Goal: Transaction & Acquisition: Purchase product/service

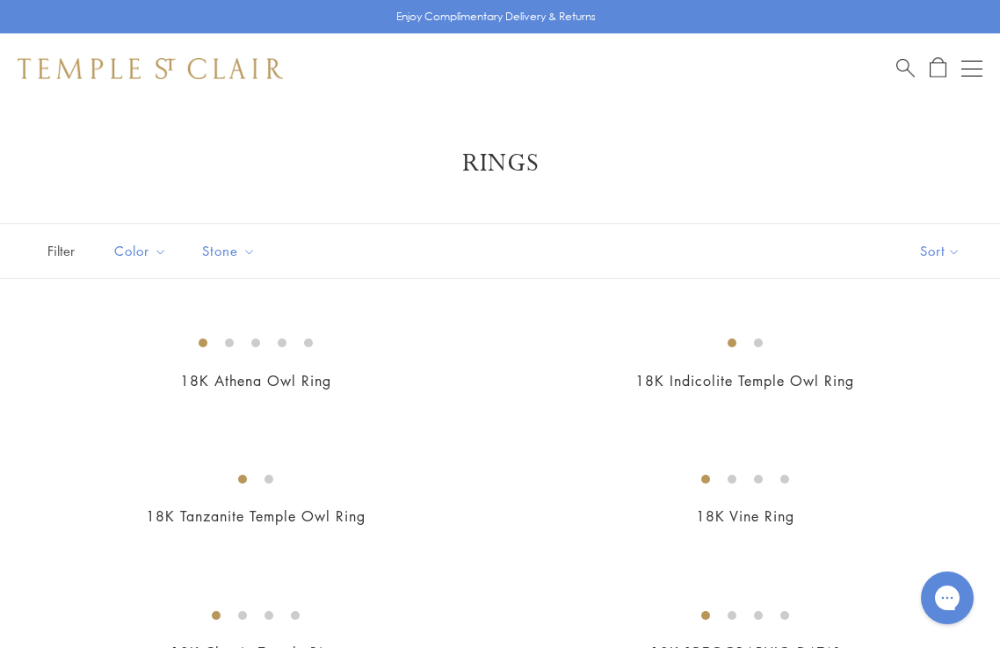
click at [0, 0] on link "Pendants & Charms" at bounding box center [0, 0] width 0 height 0
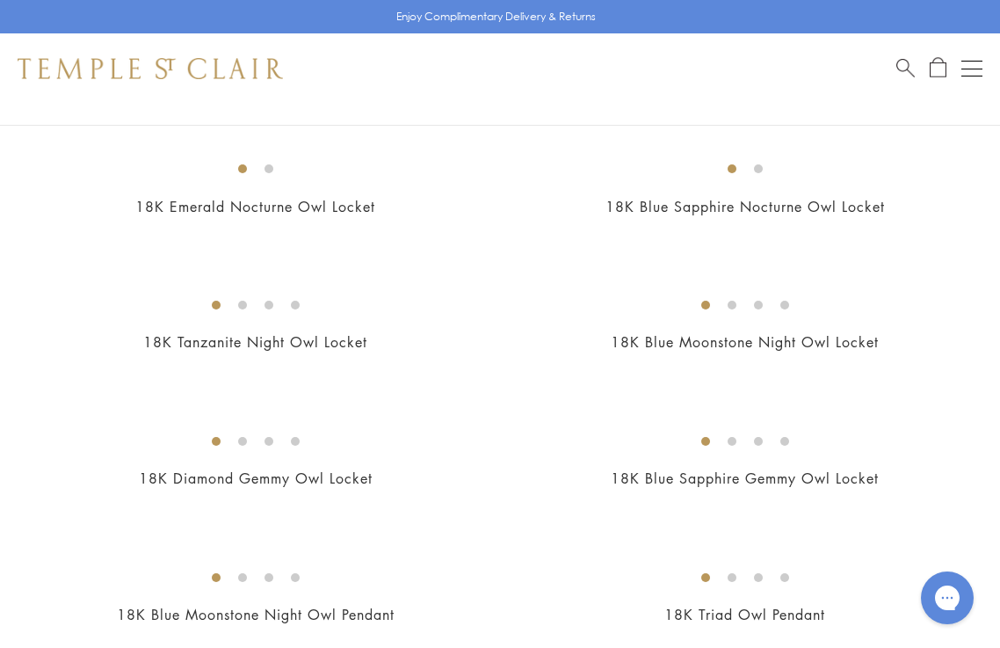
scroll to position [181, 0]
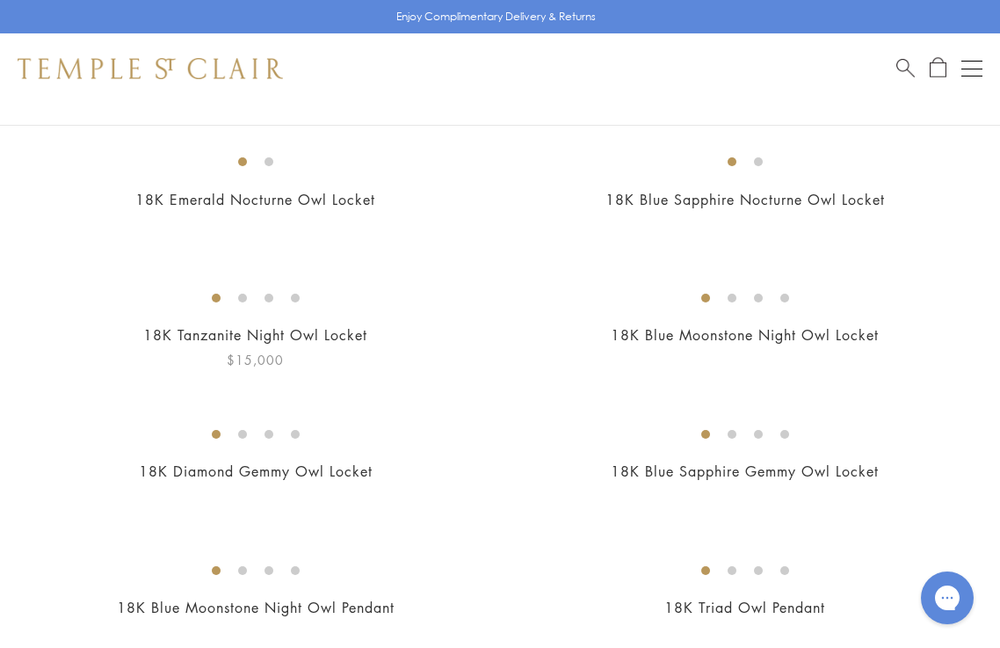
click at [0, 0] on img at bounding box center [0, 0] width 0 height 0
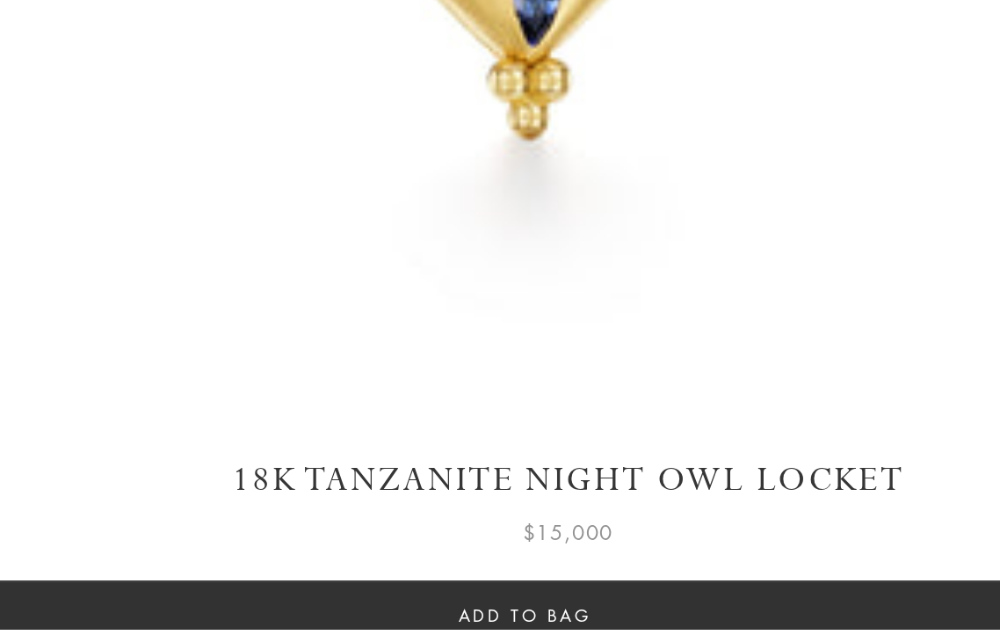
scroll to position [597, 0]
